Goal: Information Seeking & Learning: Check status

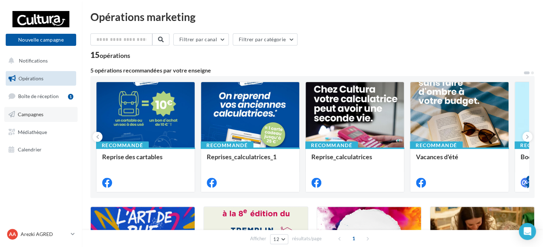
click at [57, 113] on link "Campagnes" at bounding box center [40, 114] width 73 height 15
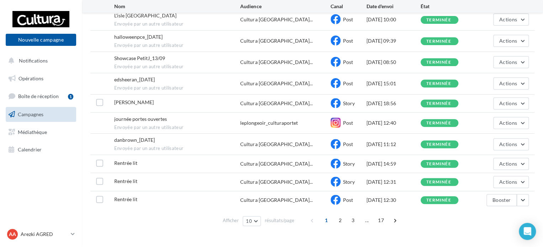
scroll to position [95, 0]
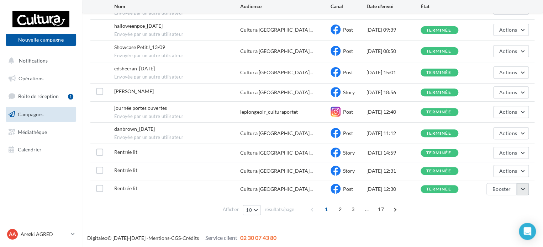
click at [526, 188] on button "button" at bounding box center [522, 189] width 12 height 12
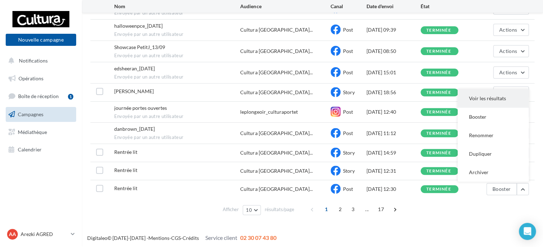
click at [491, 101] on button "Voir les résultats" at bounding box center [492, 98] width 71 height 18
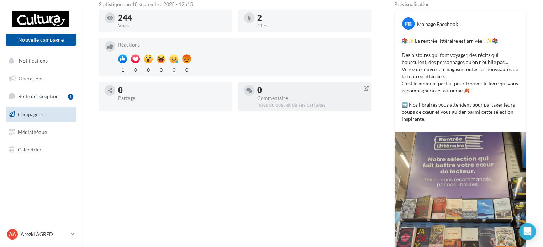
scroll to position [141, 0]
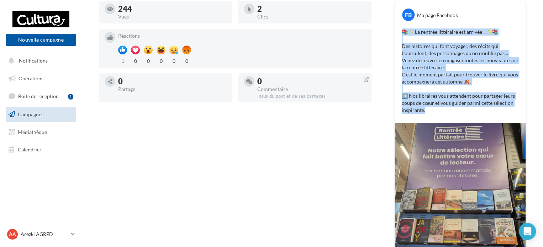
drag, startPoint x: 425, startPoint y: 108, endPoint x: 398, endPoint y: 28, distance: 84.5
click at [397, 28] on div "📚✨ La rentrée littéraire est arrivée ! ✨📚 Des histoires qui font voyager, des r…" at bounding box center [459, 71] width 127 height 89
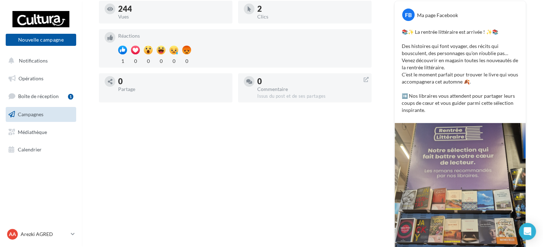
click at [351, 138] on div "Statistiques au 18 septembre 2025 - 12h15 244 Vues 2 Clics Réactions 1 0 0 0 0 …" at bounding box center [235, 150] width 272 height 314
click at [373, 130] on div "Statistiques au 18 septembre 2025 - 12h15 244 Vues 2 Clics Réactions 1 0 0 0 0 …" at bounding box center [312, 150] width 427 height 314
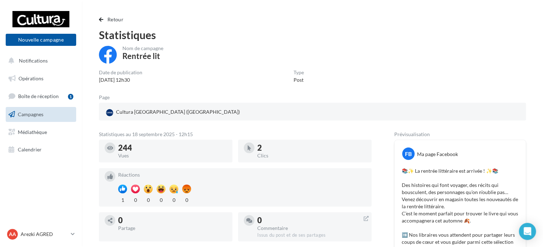
scroll to position [0, 0]
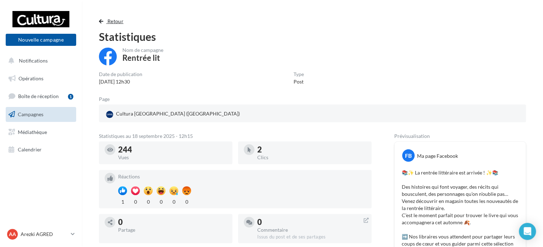
click at [100, 18] on button "Retour" at bounding box center [112, 21] width 27 height 9
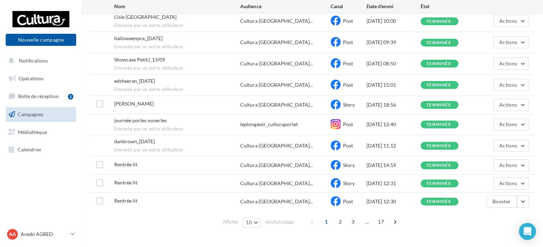
scroll to position [95, 0]
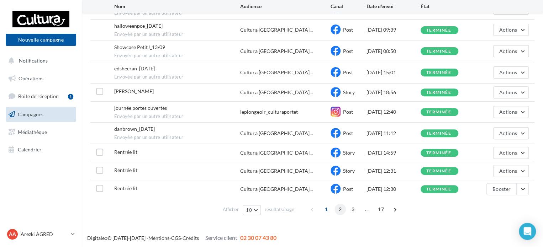
click at [338, 210] on span "2" at bounding box center [339, 209] width 11 height 11
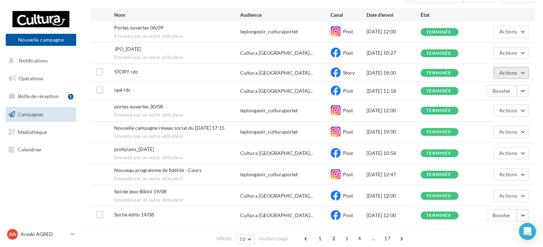
scroll to position [60, 0]
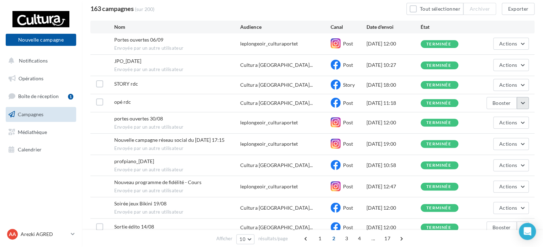
click at [524, 106] on button "button" at bounding box center [522, 103] width 12 height 12
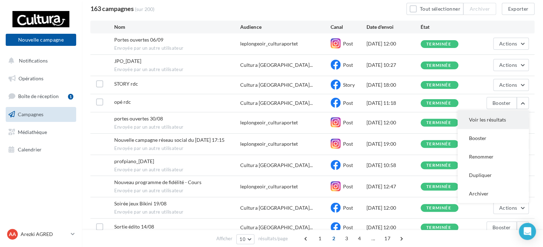
click at [476, 122] on button "Voir les résultats" at bounding box center [492, 120] width 71 height 18
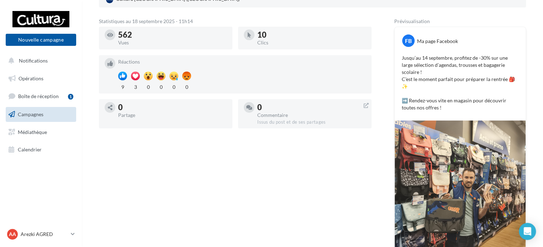
scroll to position [102, 0]
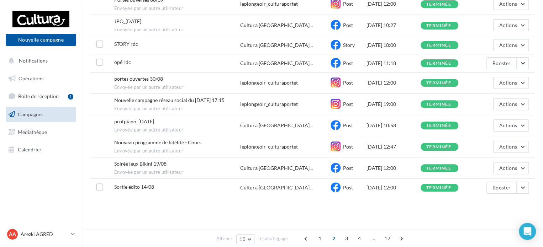
scroll to position [60, 0]
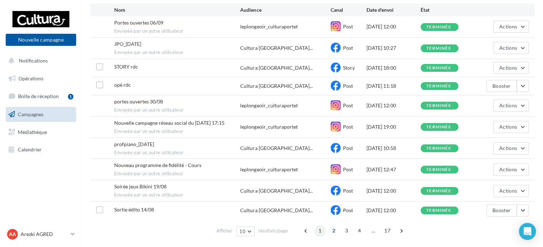
click at [319, 227] on span "1" at bounding box center [319, 230] width 11 height 11
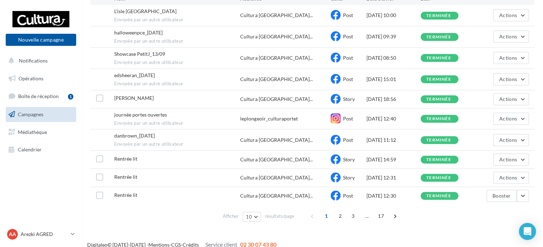
scroll to position [95, 0]
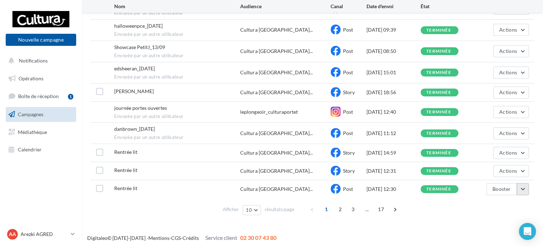
click at [521, 191] on button "button" at bounding box center [522, 189] width 12 height 12
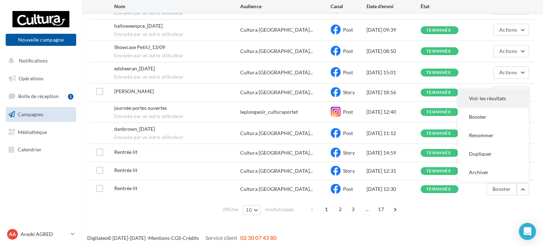
click at [472, 101] on button "Voir les résultats" at bounding box center [492, 98] width 71 height 18
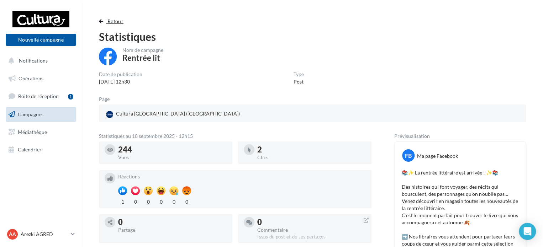
click at [111, 22] on span "Retour" at bounding box center [115, 21] width 16 height 6
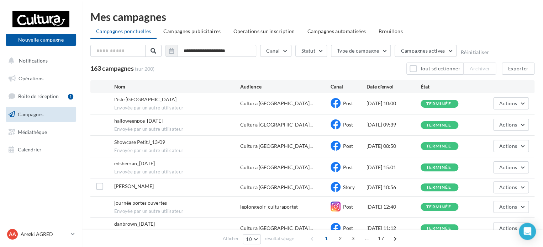
scroll to position [95, 0]
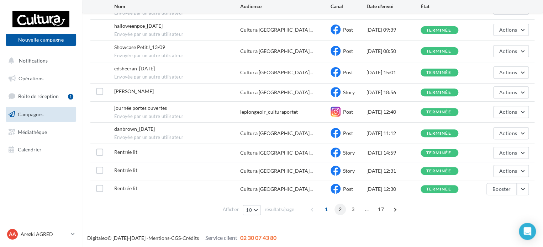
click at [336, 207] on span "2" at bounding box center [339, 209] width 11 height 11
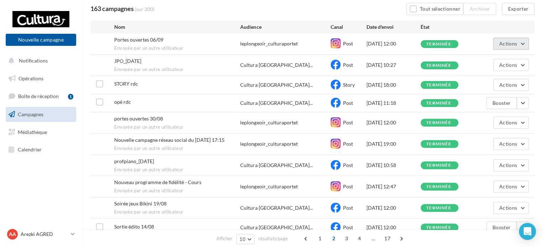
click at [515, 44] on span "Actions" at bounding box center [508, 44] width 18 height 6
click at [494, 62] on button "Voir les résultats" at bounding box center [492, 60] width 71 height 18
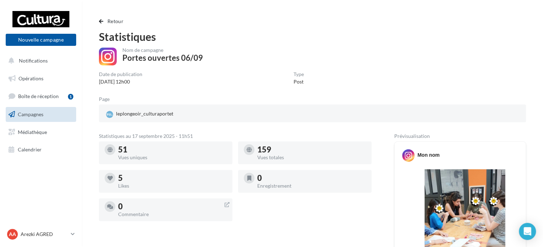
click at [112, 16] on div "Retour Statistiques Nom de campagne Portes ouvertes 06/09 Date de publication […" at bounding box center [312, 219] width 461 height 417
click at [112, 21] on span "Retour" at bounding box center [115, 21] width 16 height 6
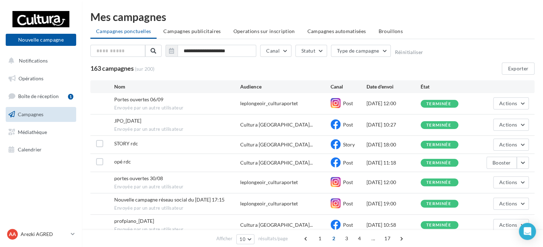
scroll to position [60, 0]
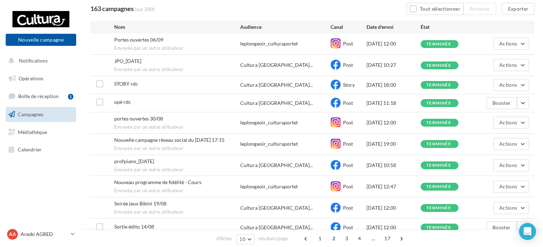
click at [529, 64] on div "JPO_[DATE] Envoyée par un autre utilisateur Cultura [GEOGRAPHIC_DATA]... Post […" at bounding box center [312, 65] width 444 height 21
click at [523, 64] on button "Actions" at bounding box center [511, 65] width 36 height 12
click at [486, 80] on button "Voir les résultats" at bounding box center [492, 82] width 71 height 18
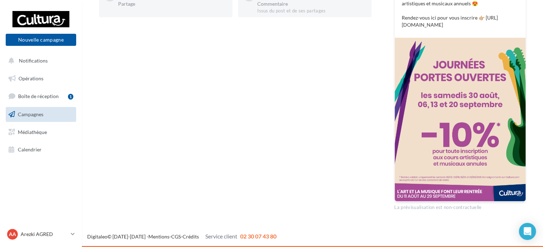
scroll to position [240, 0]
click at [87, 143] on div "Retour Statistiques Nom de campagne JPO_[DATE] Date de publication [DATE] 10h27…" at bounding box center [312, 0] width 461 height 431
click at [54, 137] on link "Médiathèque" at bounding box center [40, 132] width 73 height 15
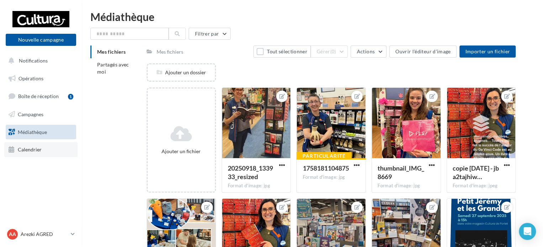
click at [25, 150] on span "Calendrier" at bounding box center [30, 150] width 24 height 6
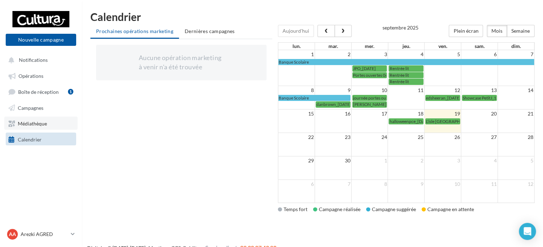
click at [22, 126] on span "Médiathèque" at bounding box center [32, 124] width 29 height 6
